Goal: Contribute content: Contribute content

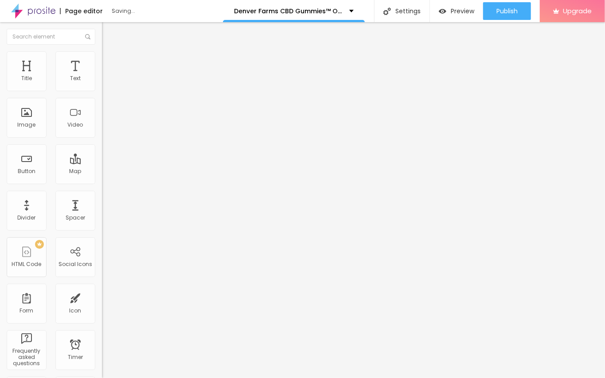
click at [102, 76] on span "Add image" at bounding box center [120, 73] width 36 height 8
click at [102, 182] on input "https://" at bounding box center [155, 177] width 106 height 9
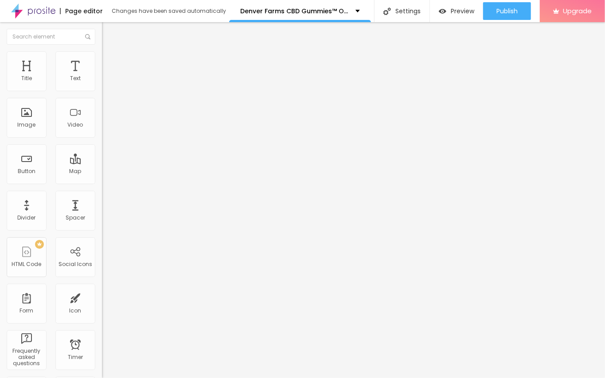
paste input "[URL][DOMAIN_NAME]"
type input "[URL][DOMAIN_NAME]"
click at [109, 31] on div "Edit Image" at bounding box center [132, 32] width 47 height 7
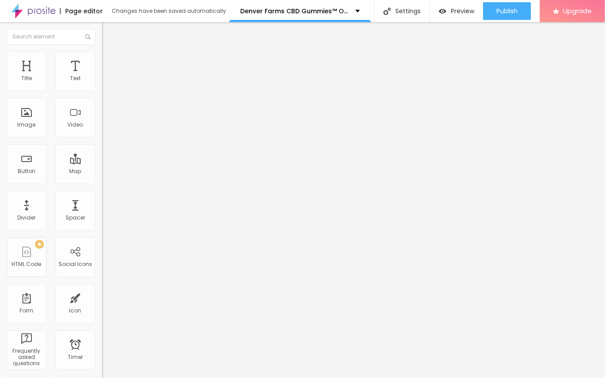
click at [102, 182] on input "[URL][DOMAIN_NAME]" at bounding box center [155, 177] width 106 height 9
click at [109, 32] on div "Edit Image" at bounding box center [132, 32] width 47 height 7
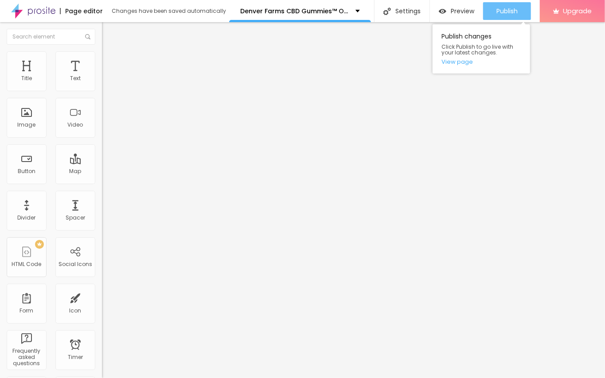
click at [507, 18] on div "Publish" at bounding box center [506, 11] width 21 height 18
